Goal: Information Seeking & Learning: Learn about a topic

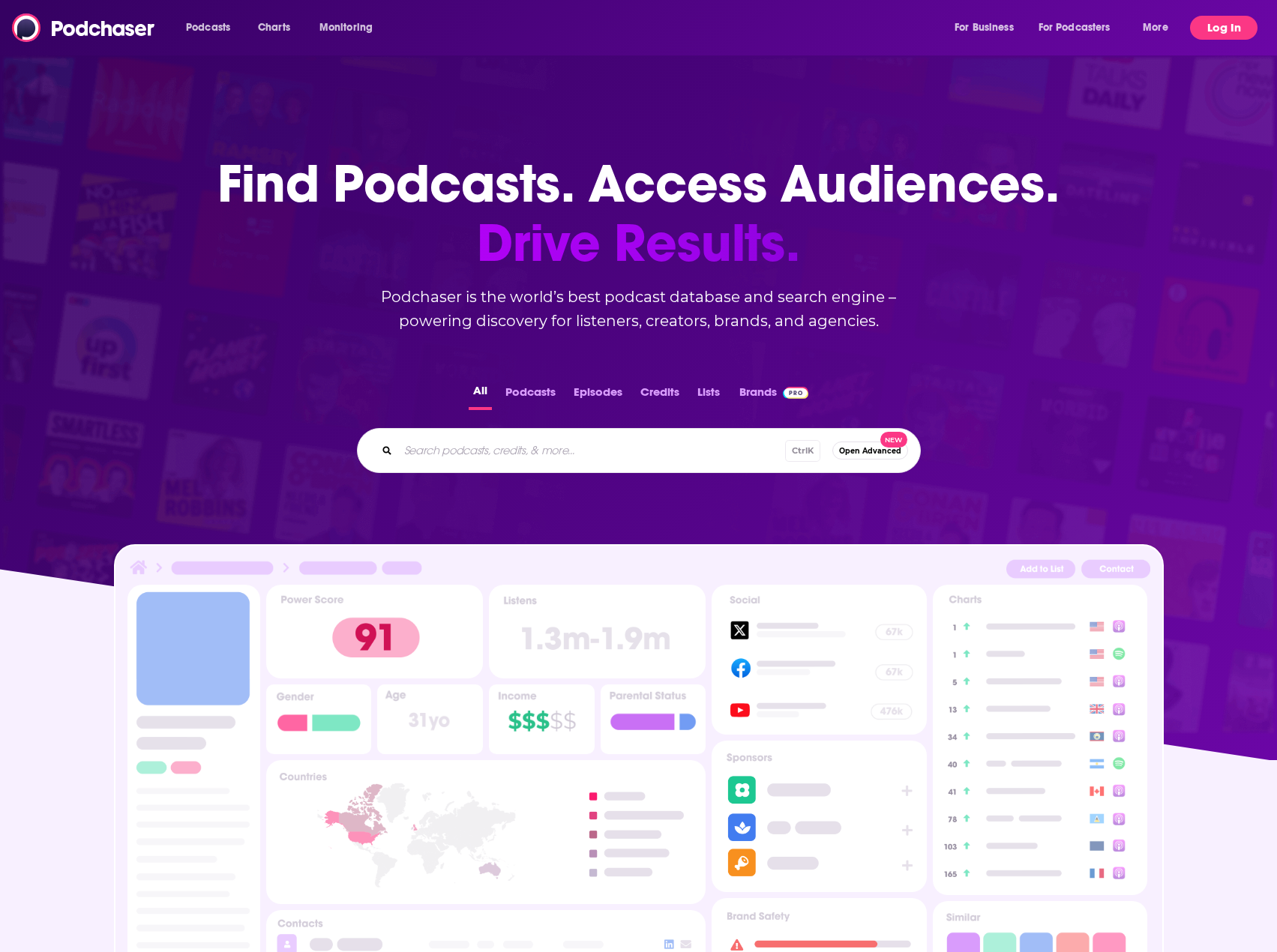
click at [1212, 28] on button "Log In" at bounding box center [1224, 28] width 67 height 24
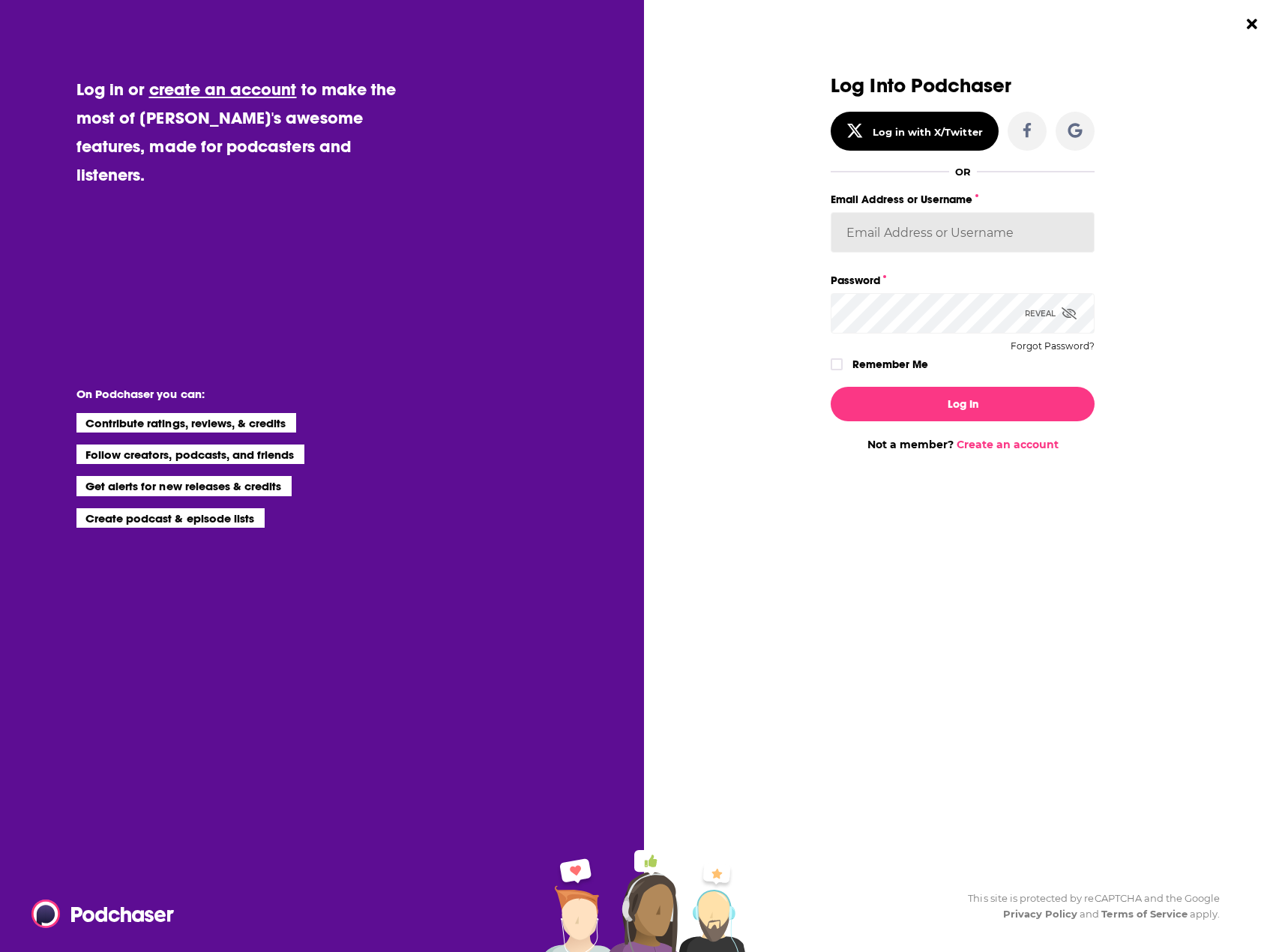
click at [938, 214] on input "Email Address or Username" at bounding box center [962, 232] width 264 height 40
type input "[EMAIL_ADDRESS][DOMAIN_NAME]"
click at [918, 401] on button "Log In" at bounding box center [962, 404] width 264 height 34
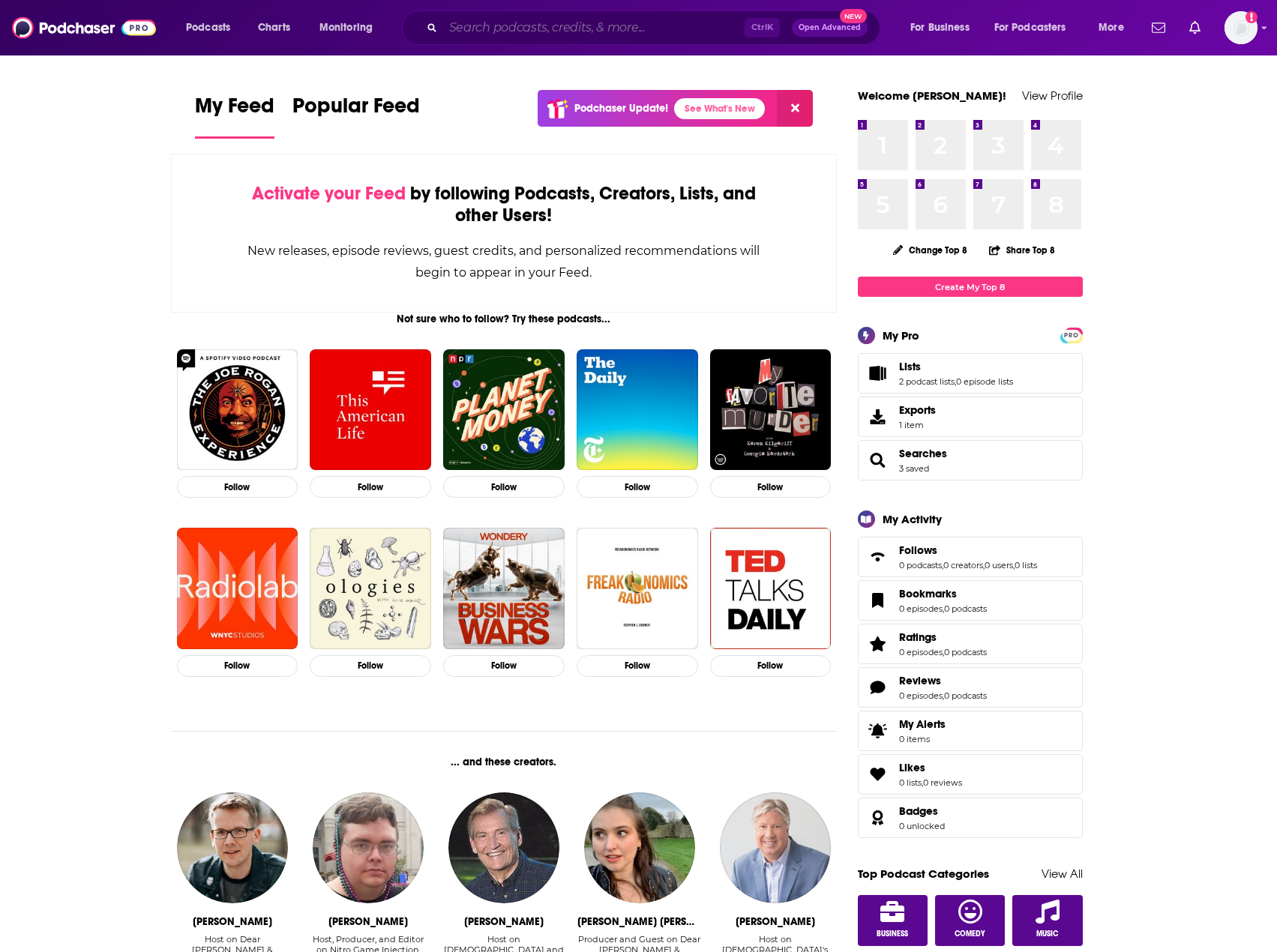
click at [524, 29] on input "Search podcasts, credits, & more..." at bounding box center [594, 28] width 302 height 24
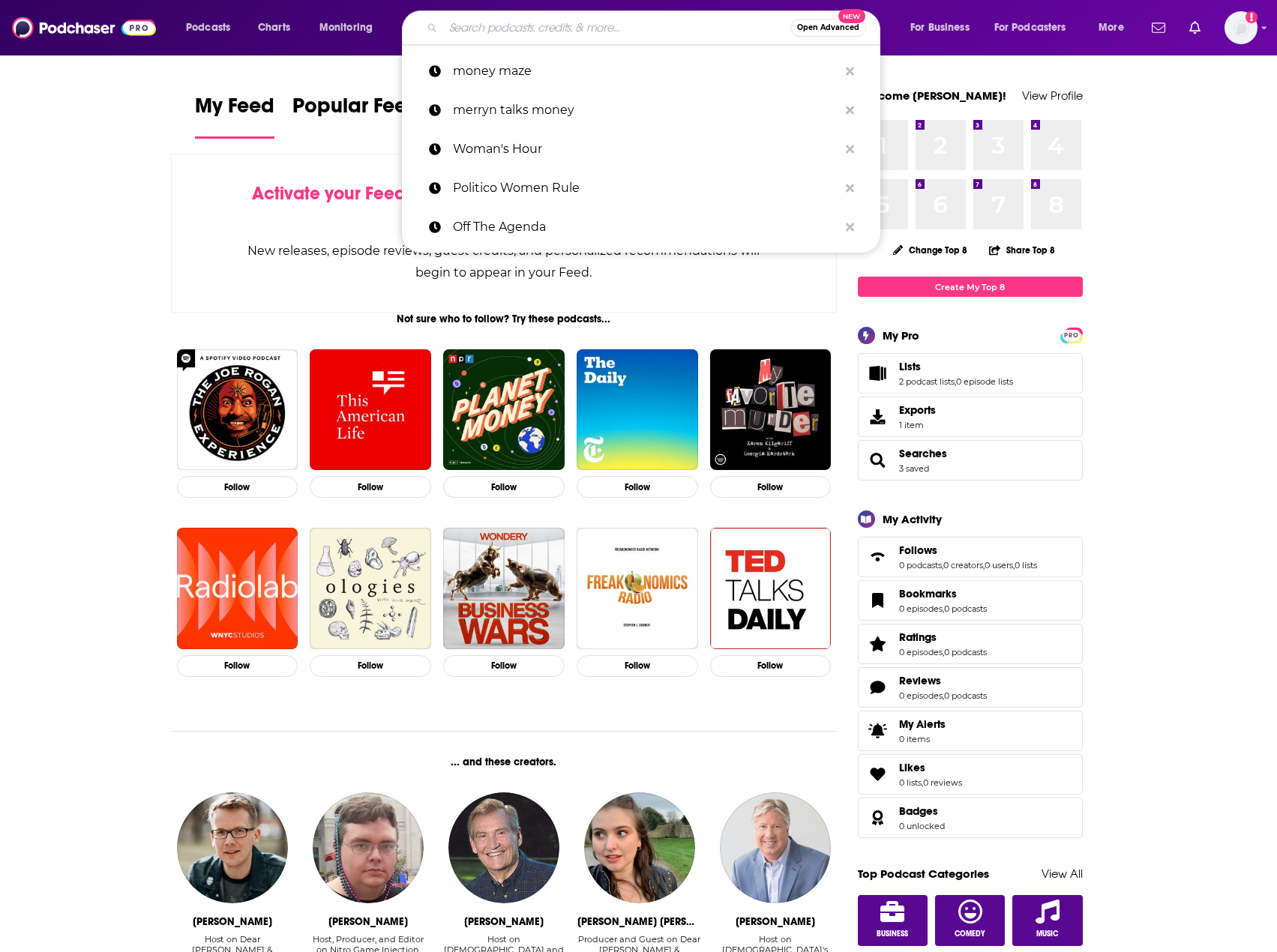
click at [524, 29] on input "Search podcasts, credits, & more..." at bounding box center [616, 28] width 347 height 24
paste input "Montel News Plugged In"
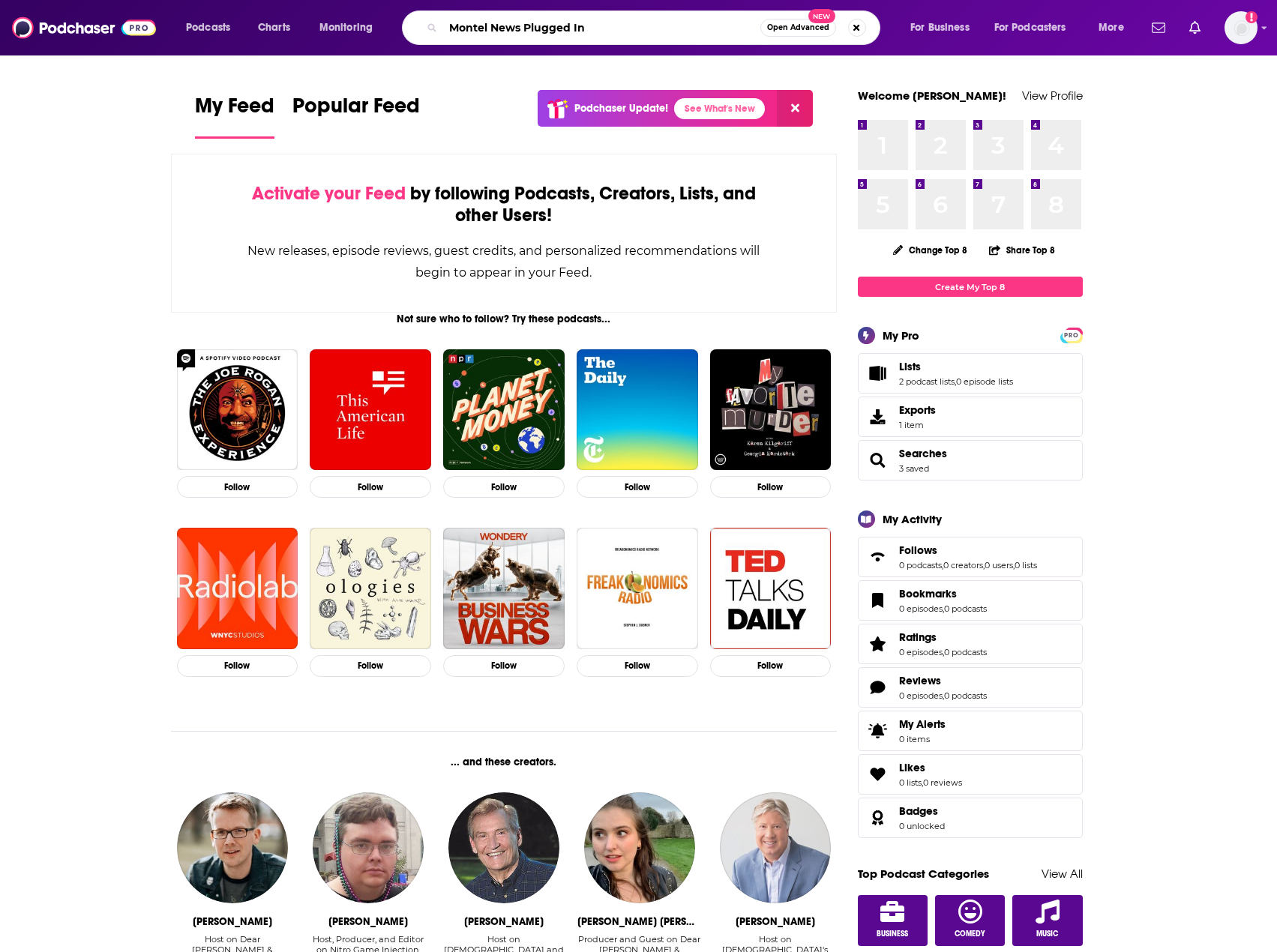
type input "Montel News Plugged In"
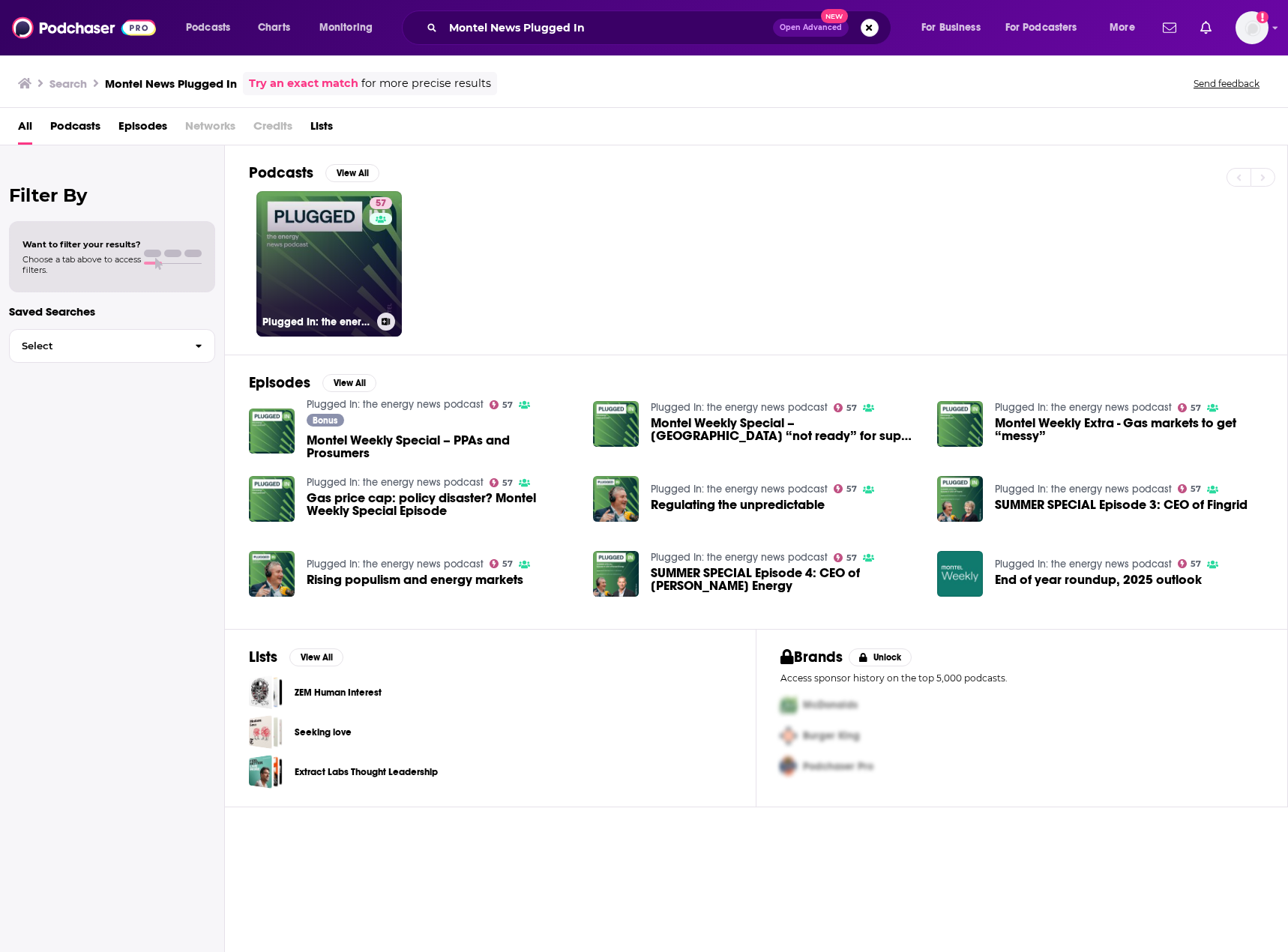
click at [309, 240] on link "57 Plugged In: the energy news podcast" at bounding box center [329, 264] width 146 height 146
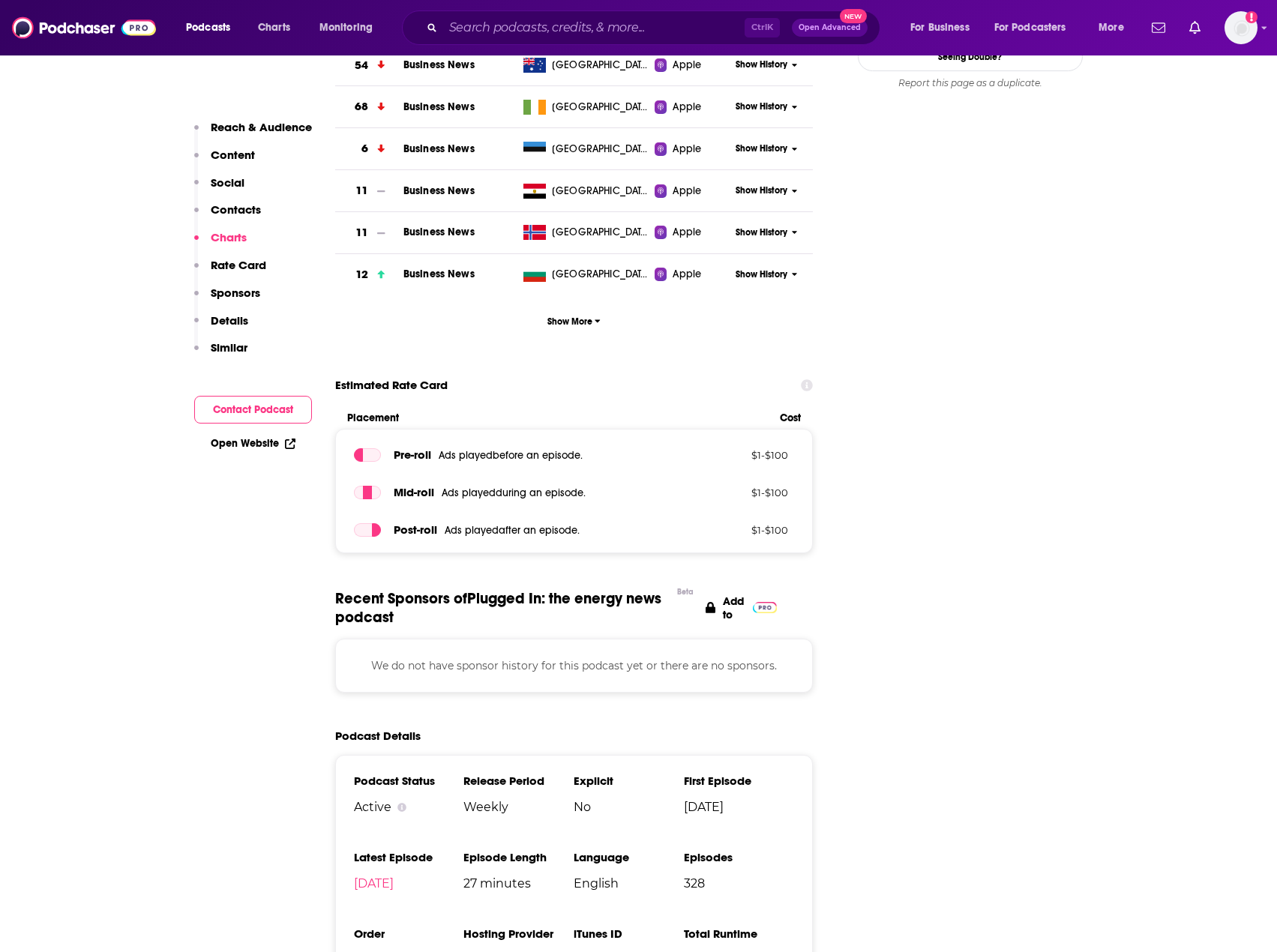
scroll to position [1800, 0]
